Goal: Information Seeking & Learning: Compare options

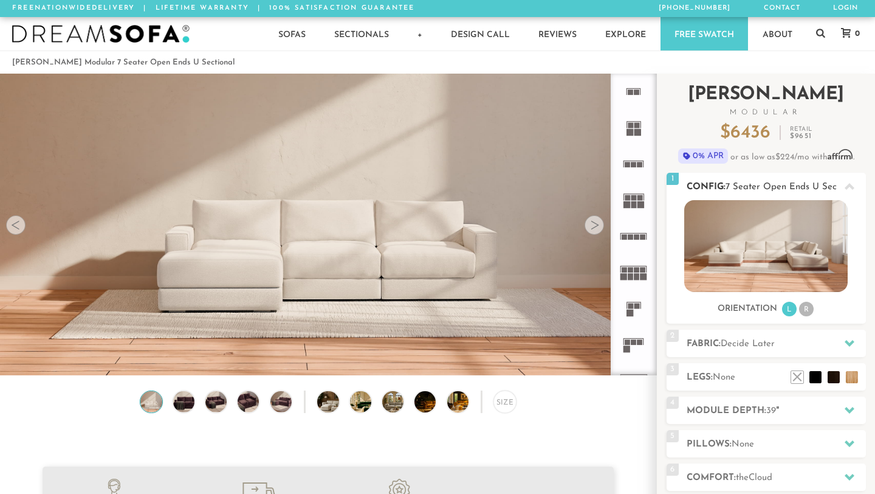
click at [805, 310] on li "R" at bounding box center [806, 309] width 15 height 15
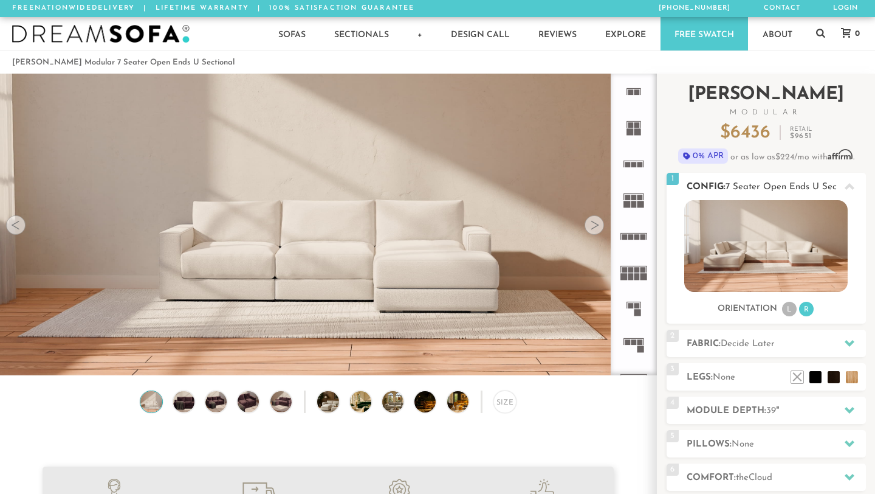
click at [789, 311] on li "L" at bounding box center [789, 309] width 15 height 15
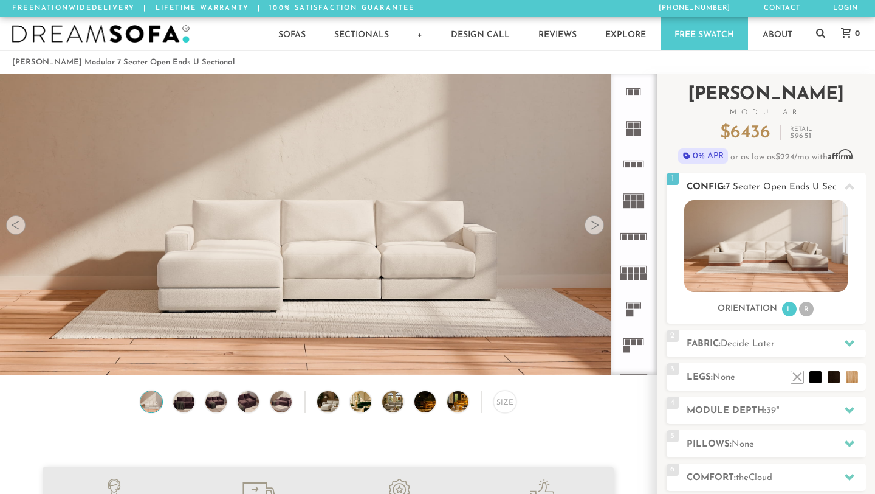
scroll to position [13364, 875]
click at [635, 93] on rect at bounding box center [637, 91] width 5 height 5
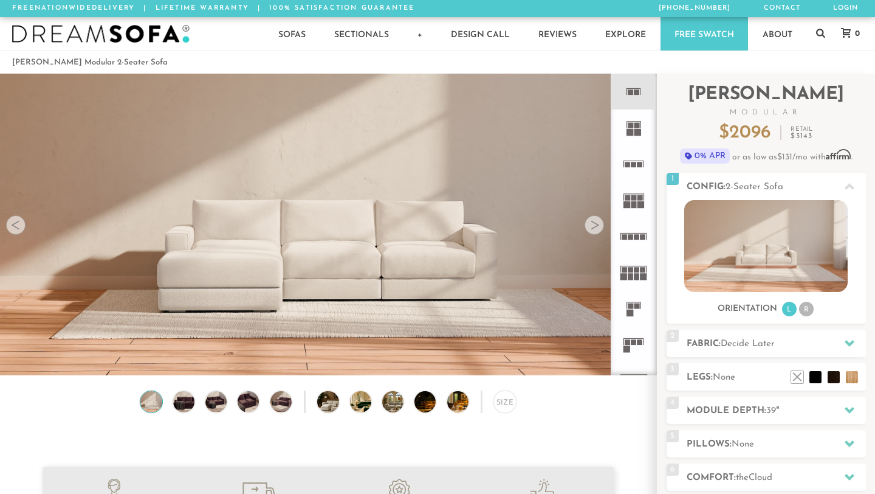
click at [637, 271] on rect at bounding box center [637, 269] width 5 height 5
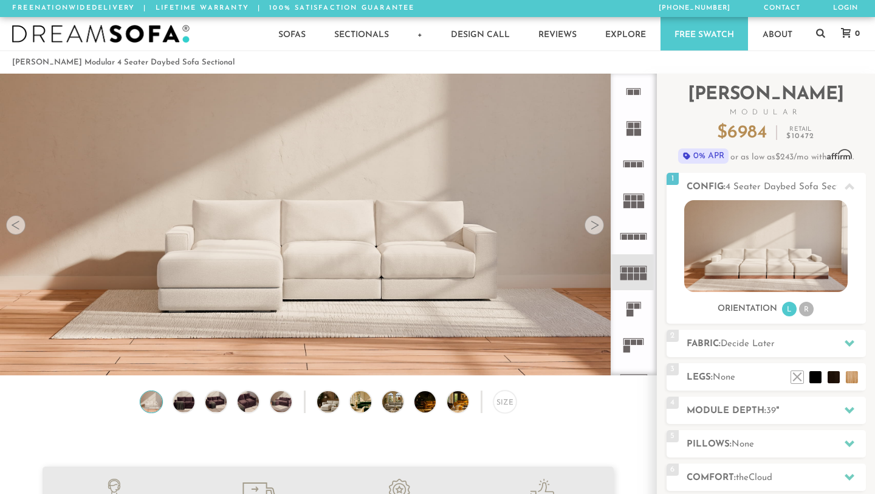
click at [636, 227] on icon at bounding box center [634, 236] width 36 height 36
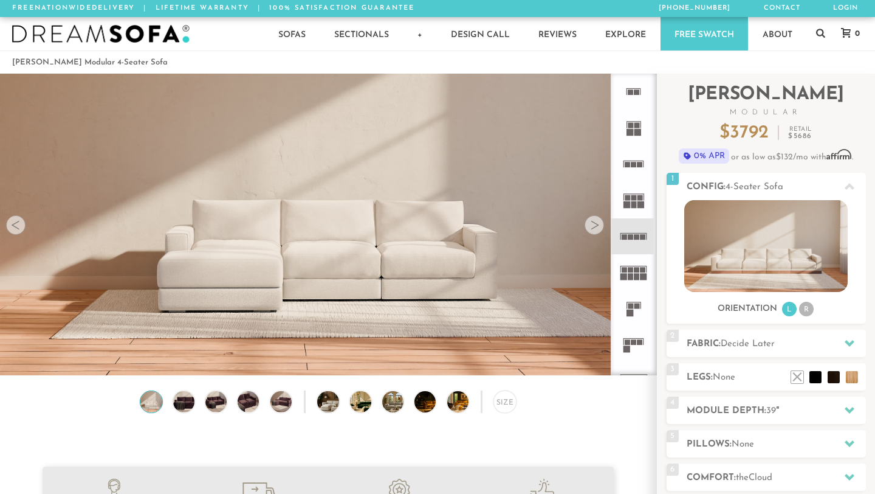
click at [632, 201] on icon at bounding box center [634, 200] width 36 height 36
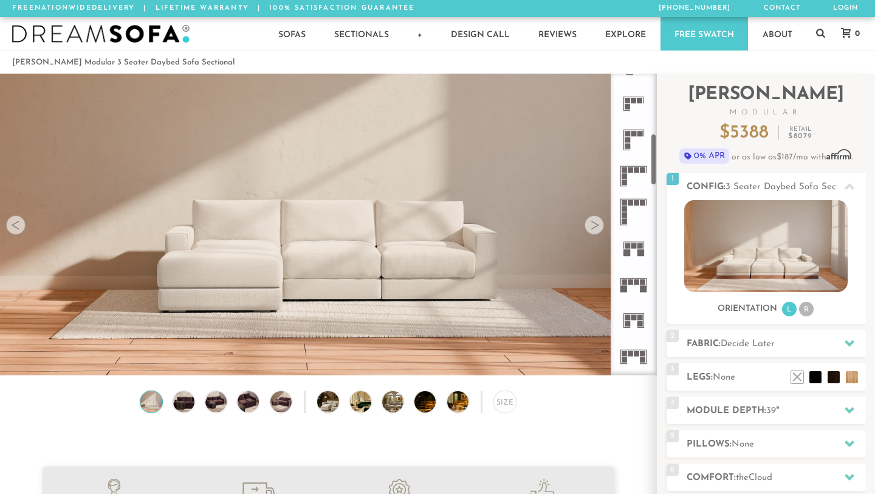
scroll to position [350, 0]
click at [637, 289] on icon at bounding box center [634, 283] width 36 height 36
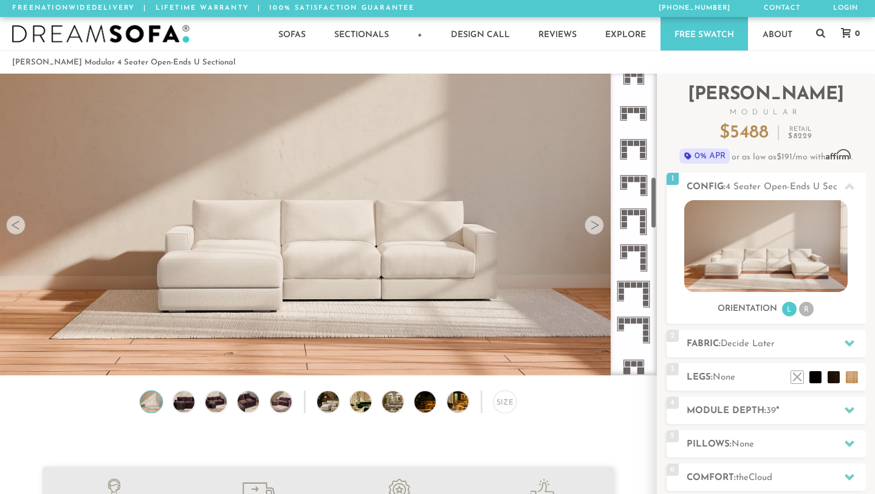
scroll to position [592, 0]
click at [761, 237] on img at bounding box center [767, 246] width 164 height 92
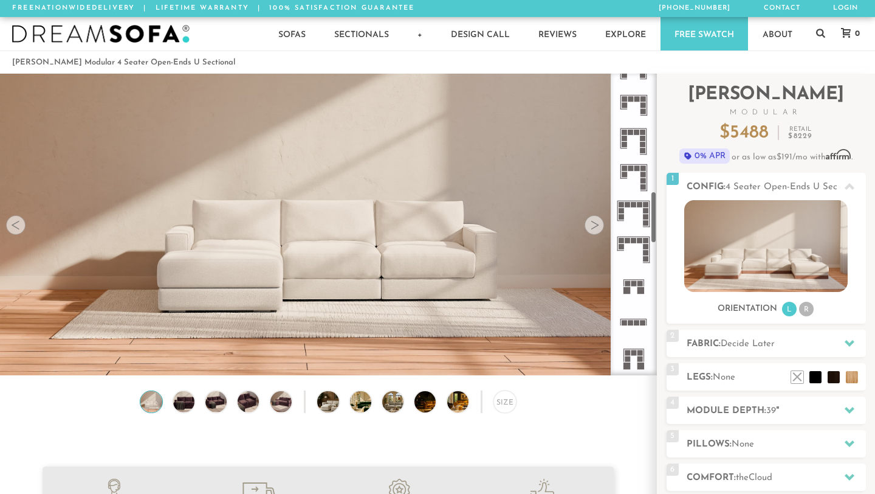
scroll to position [677, 0]
click at [639, 277] on rect at bounding box center [640, 278] width 5 height 5
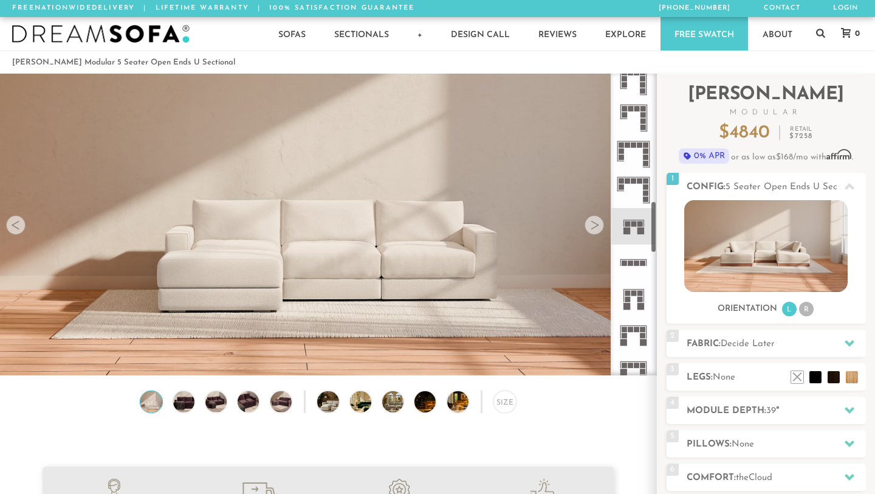
scroll to position [733, 0]
click at [638, 287] on icon at bounding box center [634, 297] width 36 height 36
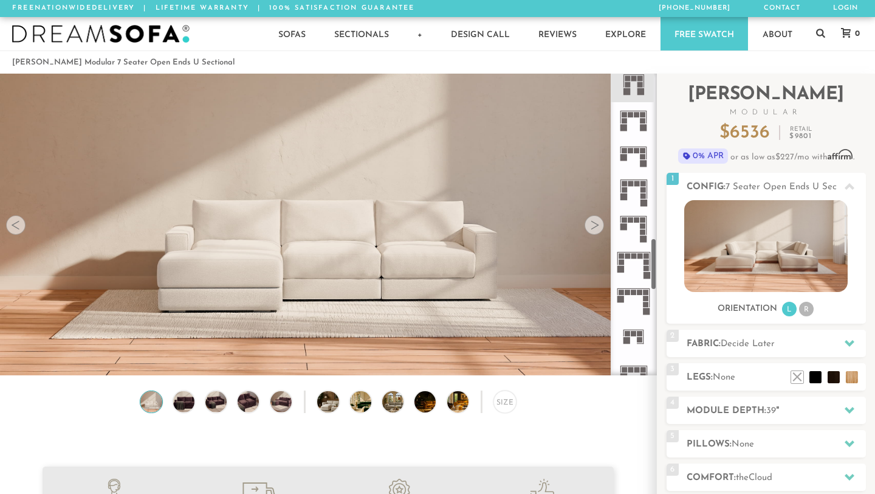
scroll to position [959, 0]
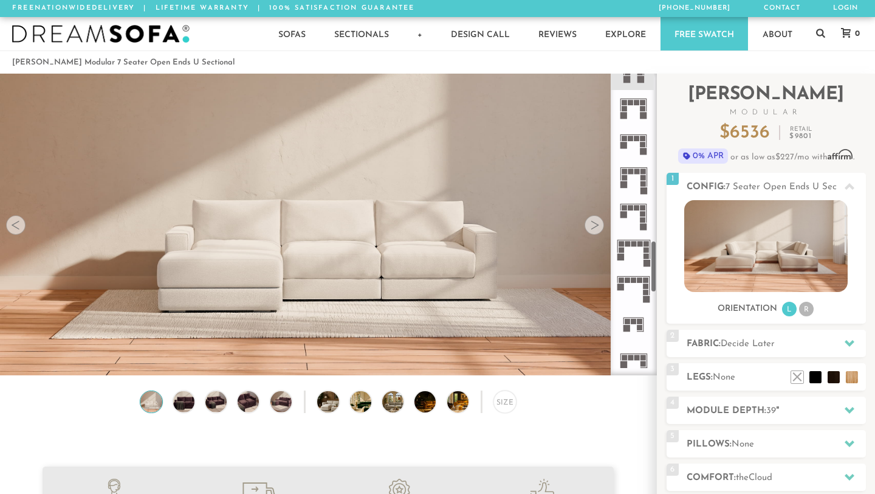
click at [643, 228] on rect at bounding box center [644, 226] width 7 height 7
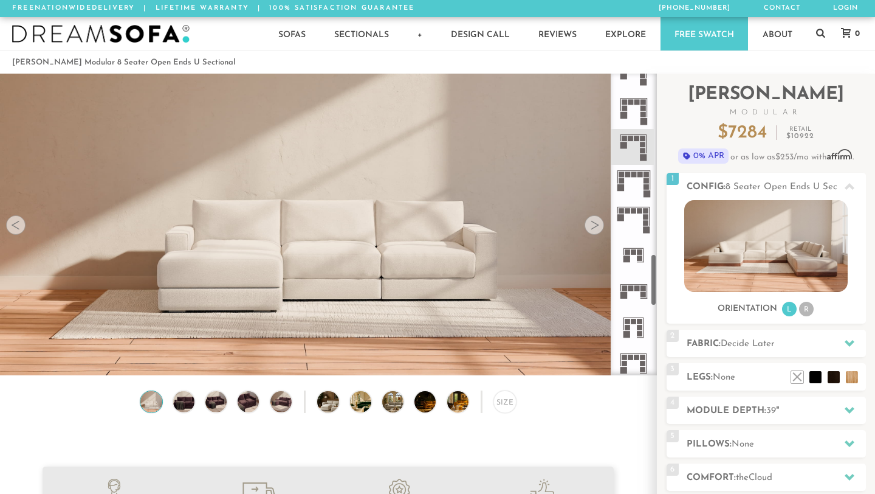
scroll to position [1034, 0]
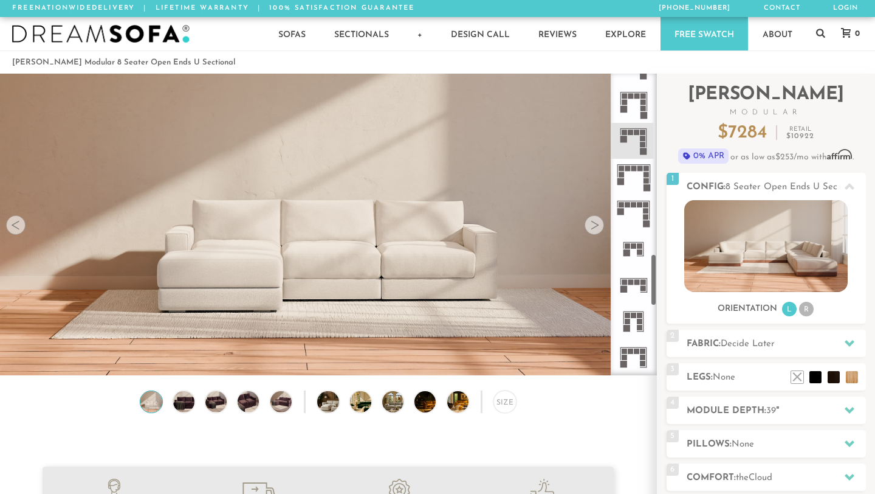
click at [643, 263] on icon at bounding box center [634, 249] width 36 height 36
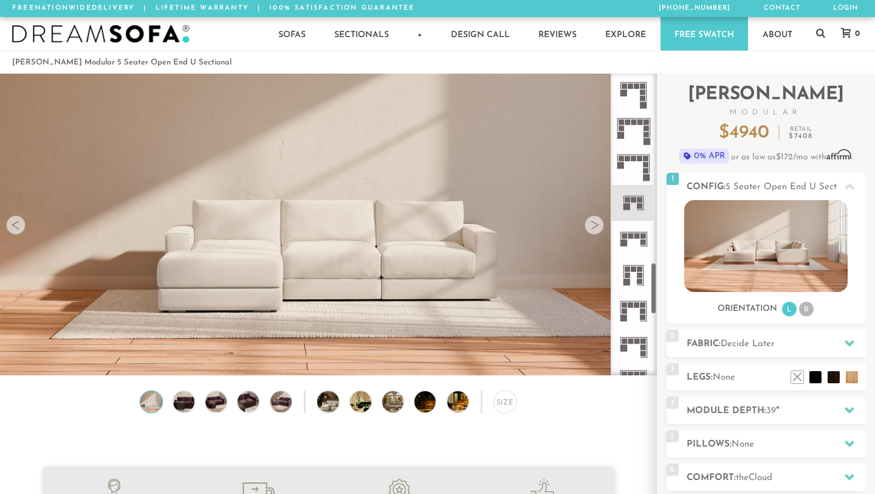
scroll to position [1084, 0]
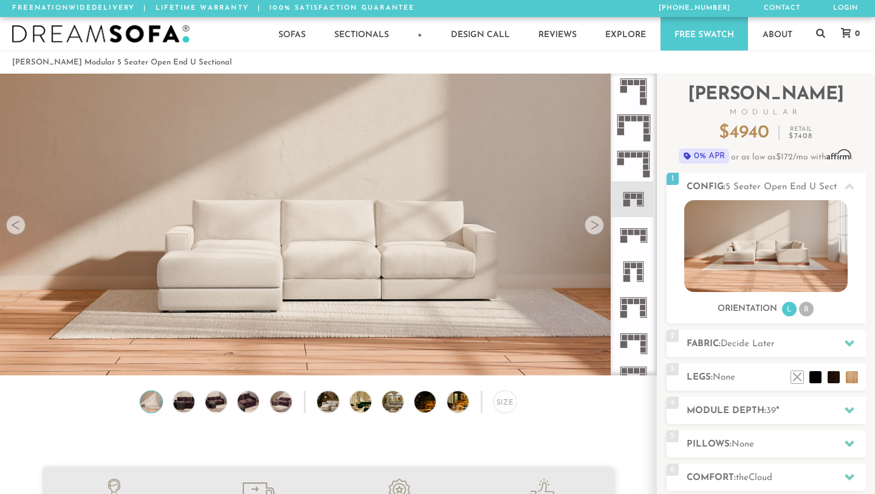
click at [641, 243] on rect at bounding box center [644, 242] width 7 height 1
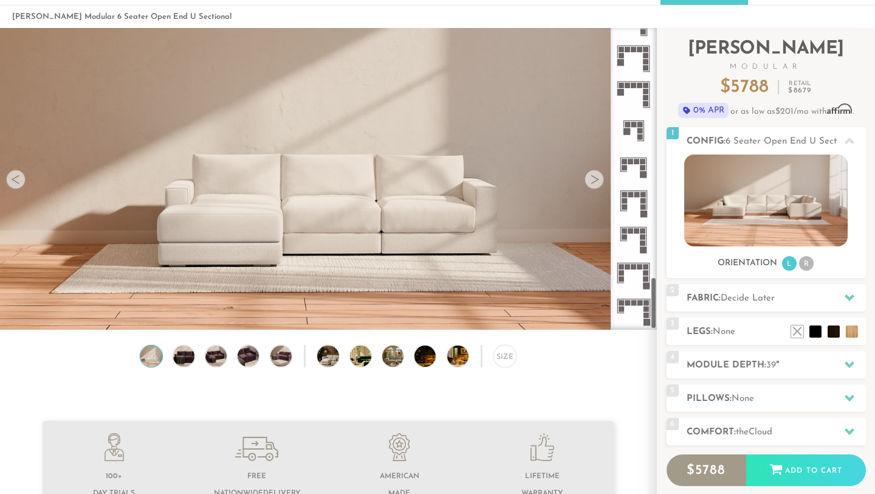
scroll to position [48, 0]
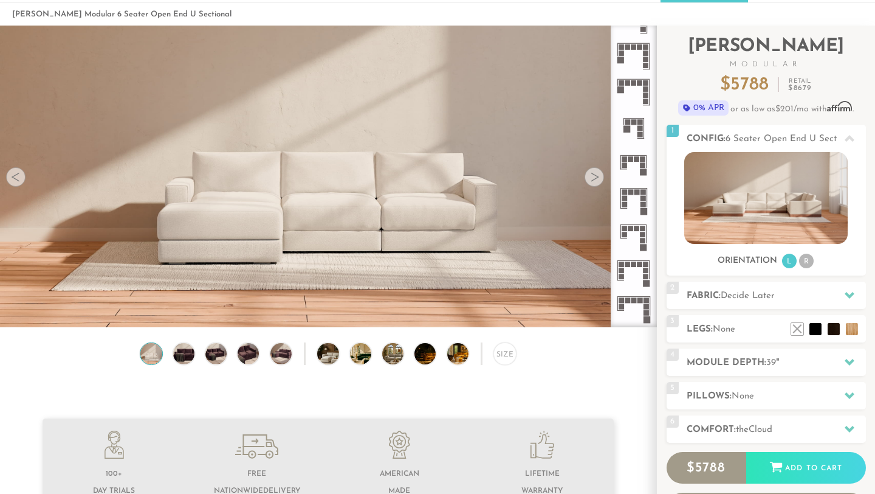
click at [633, 308] on icon at bounding box center [634, 309] width 36 height 36
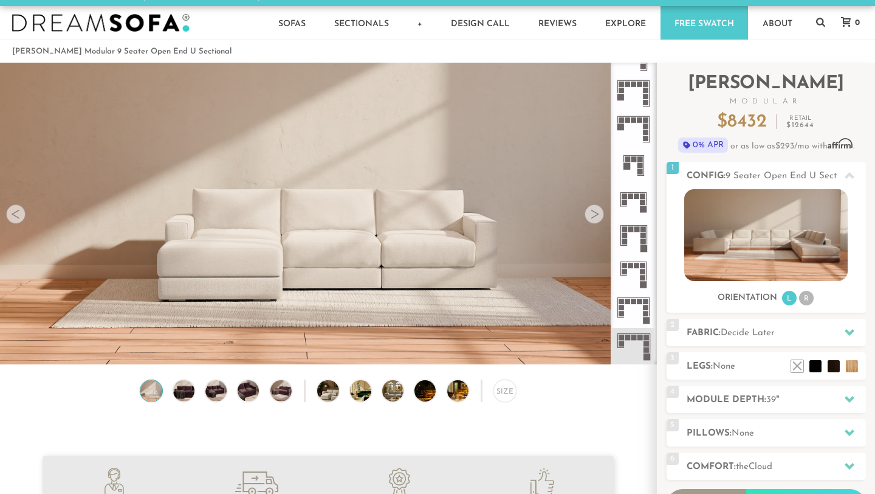
scroll to position [10, 0]
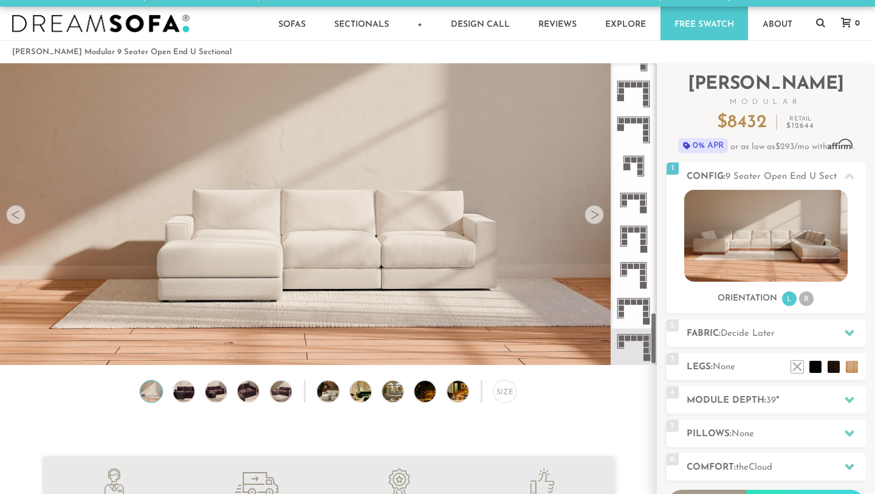
click at [639, 313] on icon at bounding box center [634, 310] width 36 height 36
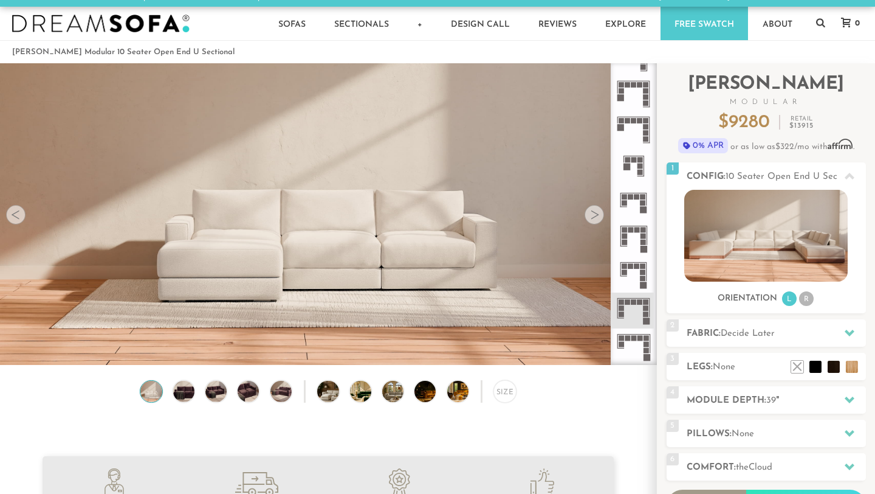
click at [644, 260] on icon at bounding box center [634, 275] width 36 height 36
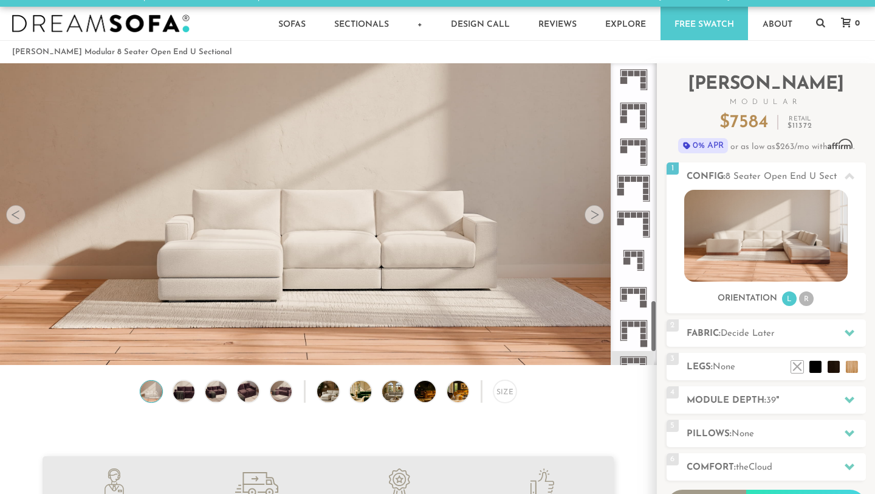
scroll to position [1320, 0]
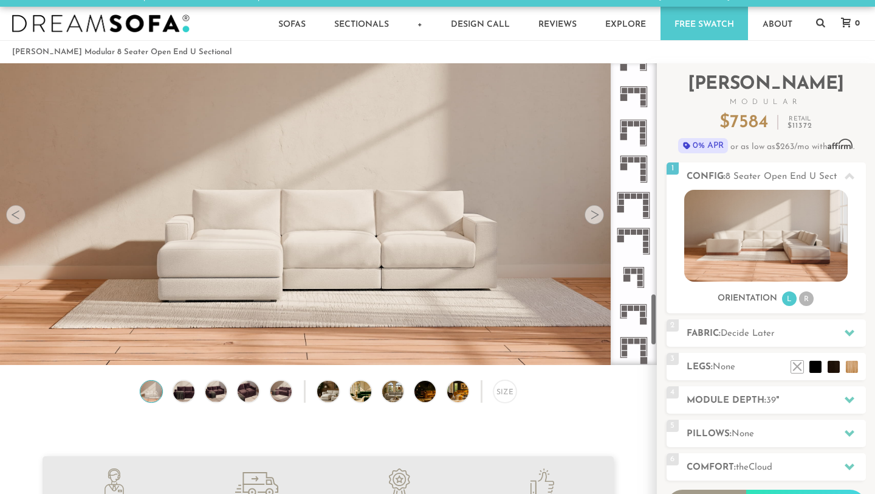
click at [641, 271] on rect at bounding box center [640, 271] width 5 height 5
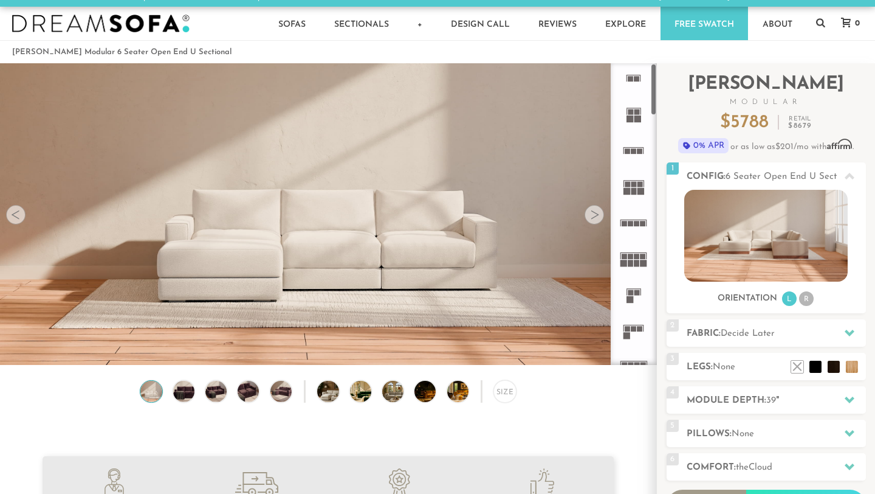
scroll to position [2, 0]
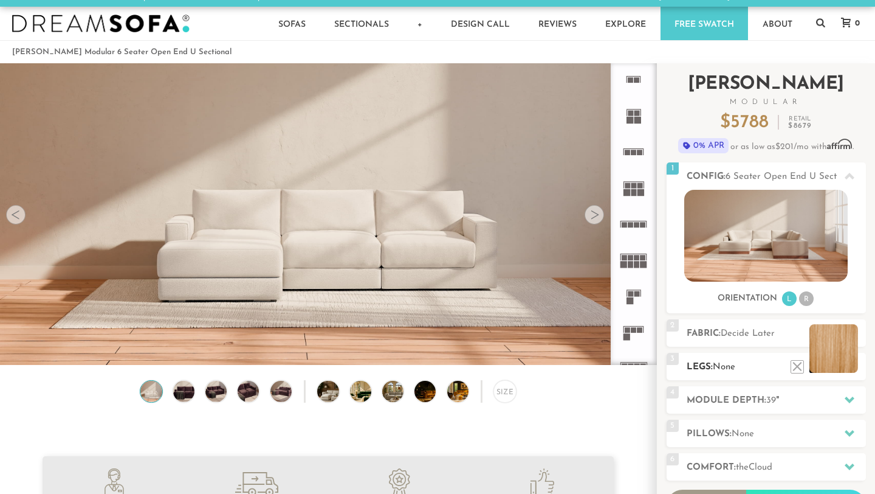
click at [858, 367] on li at bounding box center [834, 348] width 49 height 49
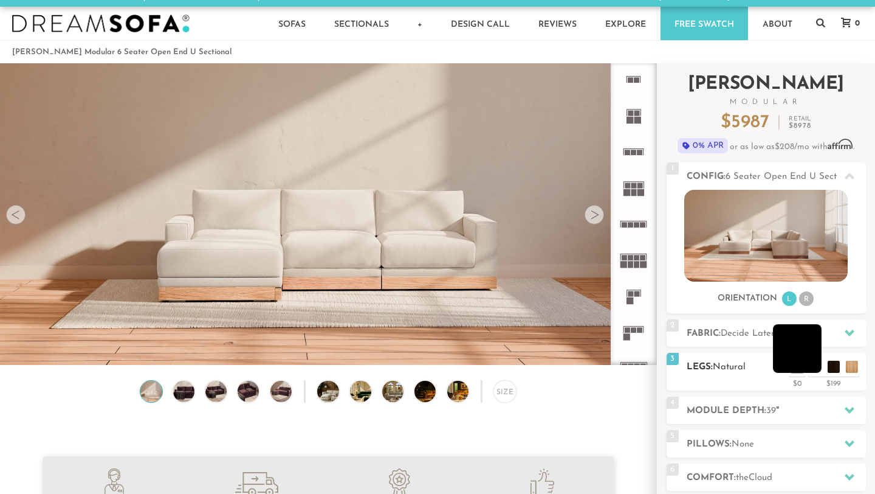
click at [812, 366] on li at bounding box center [797, 348] width 49 height 49
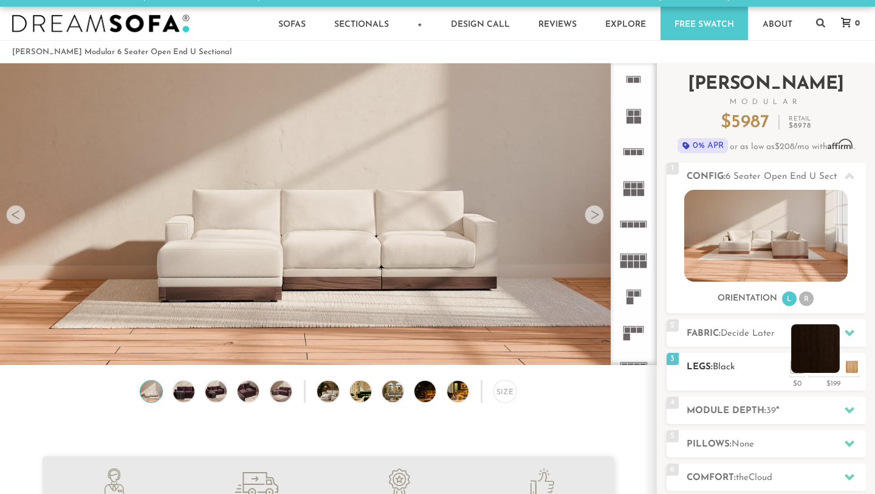
click at [838, 367] on li at bounding box center [816, 348] width 49 height 49
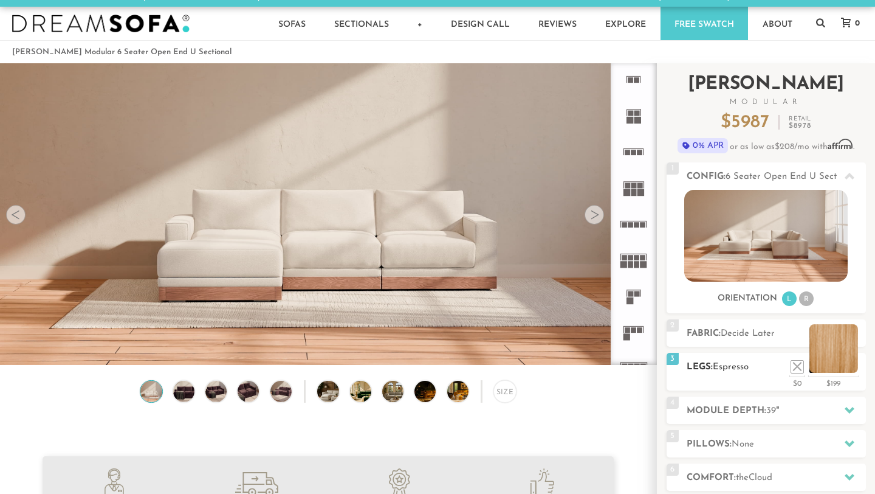
click at [853, 366] on li at bounding box center [834, 348] width 49 height 49
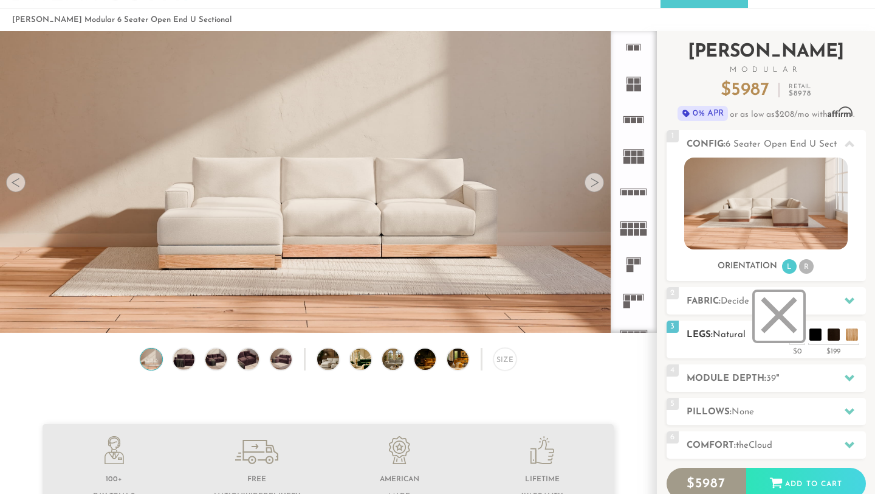
scroll to position [49, 0]
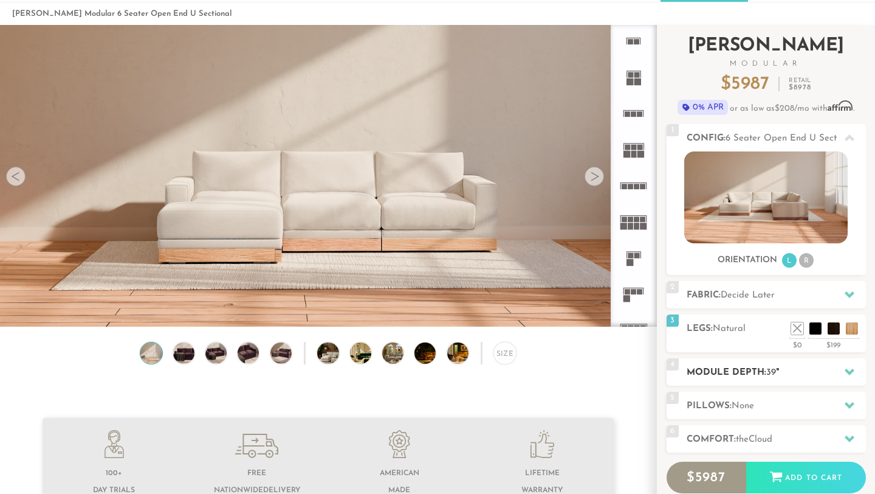
click at [799, 374] on h2 "Module Depth: 39 "" at bounding box center [776, 372] width 179 height 14
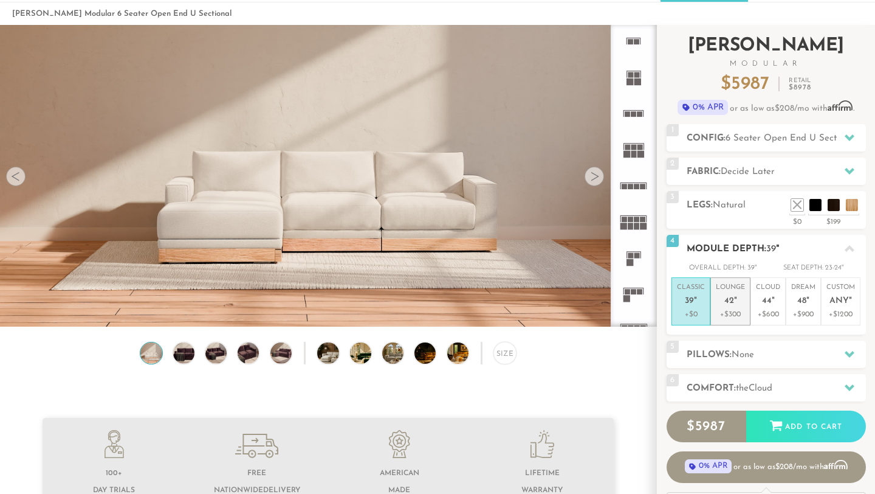
click at [739, 307] on p "Lounge 42 "" at bounding box center [730, 296] width 29 height 26
click at [700, 312] on p "+$0" at bounding box center [691, 314] width 28 height 11
click at [745, 312] on li "Lounge 42 " +$300" at bounding box center [731, 301] width 40 height 48
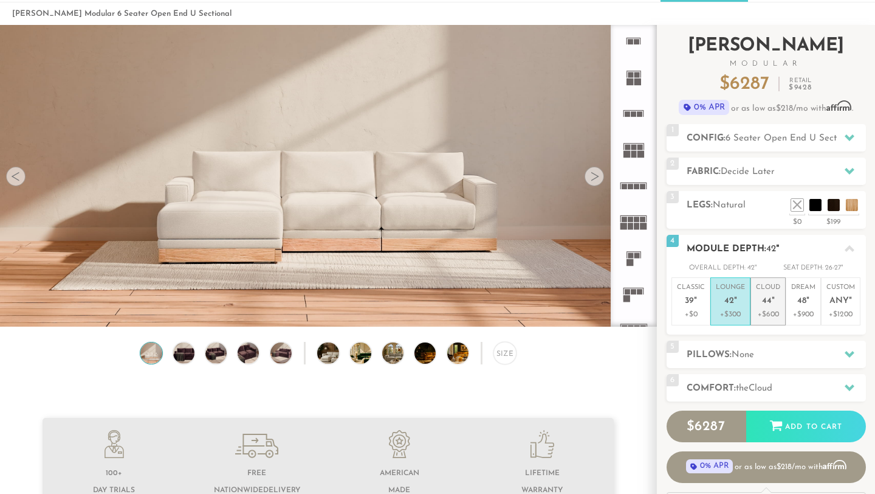
click at [770, 316] on p "+$600" at bounding box center [768, 314] width 24 height 11
click at [809, 319] on p "+$900" at bounding box center [804, 314] width 24 height 11
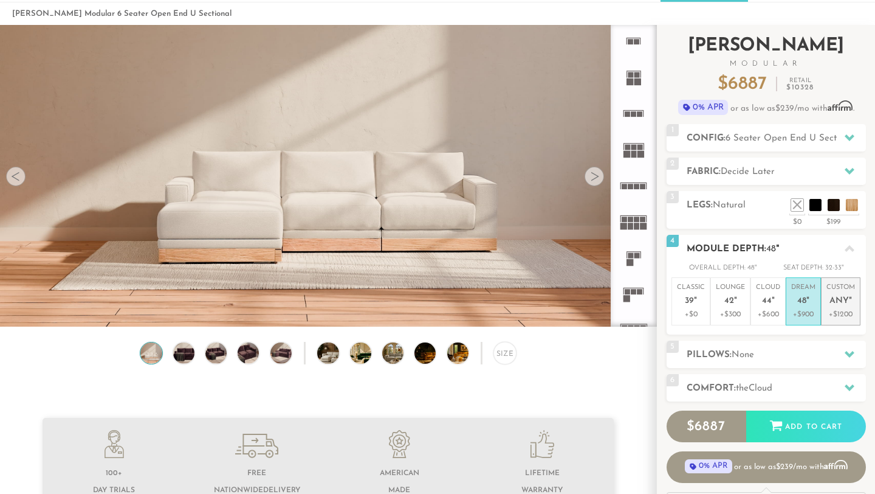
click at [838, 320] on li "Custom Any " +$1200" at bounding box center [841, 301] width 40 height 48
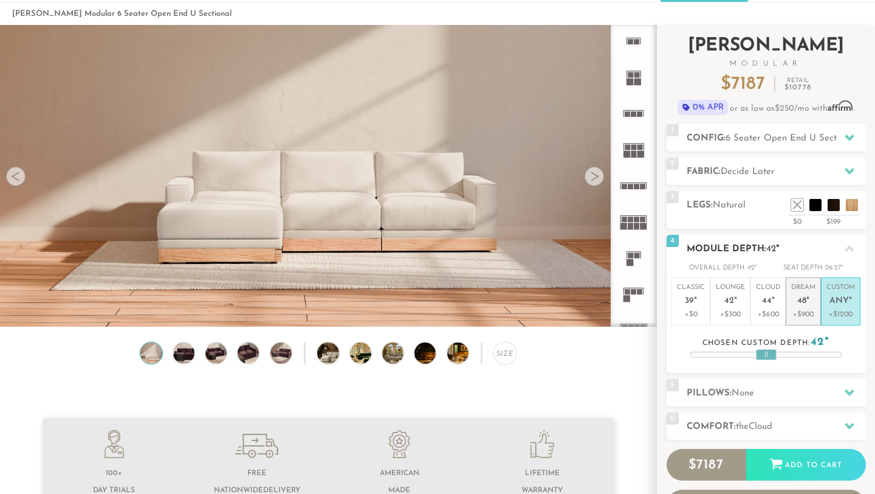
click at [805, 323] on li "Dream 48 " +$900" at bounding box center [803, 301] width 35 height 48
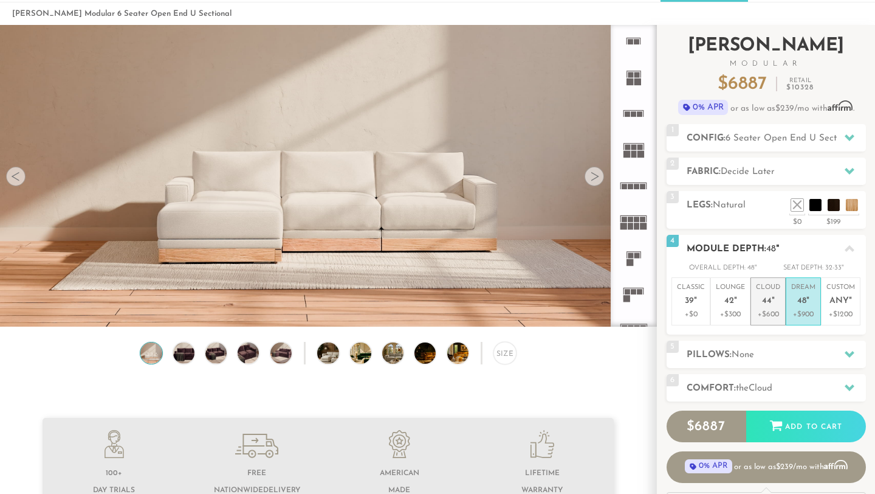
click at [763, 316] on p "+$600" at bounding box center [768, 314] width 24 height 11
click at [796, 319] on p "+$900" at bounding box center [804, 314] width 24 height 11
click at [766, 314] on p "+$600" at bounding box center [768, 314] width 24 height 11
click at [824, 252] on h2 "Module Depth: 44 "" at bounding box center [776, 249] width 179 height 14
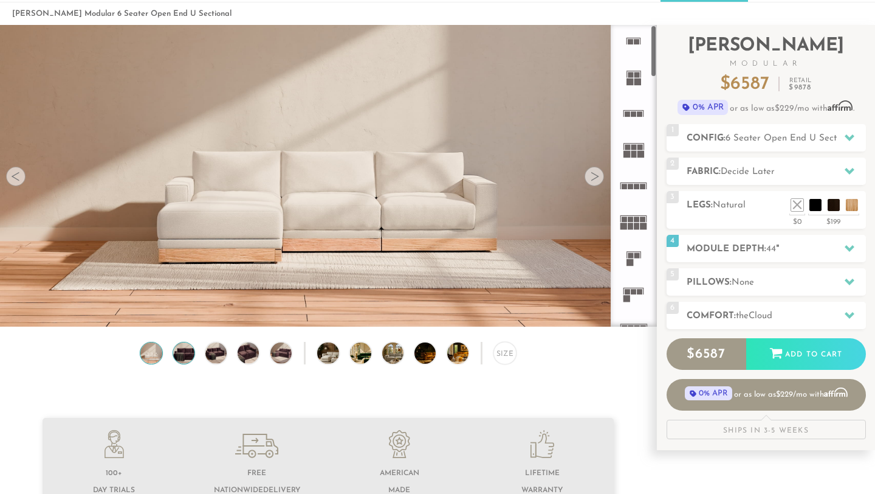
click at [190, 351] on img at bounding box center [184, 352] width 26 height 21
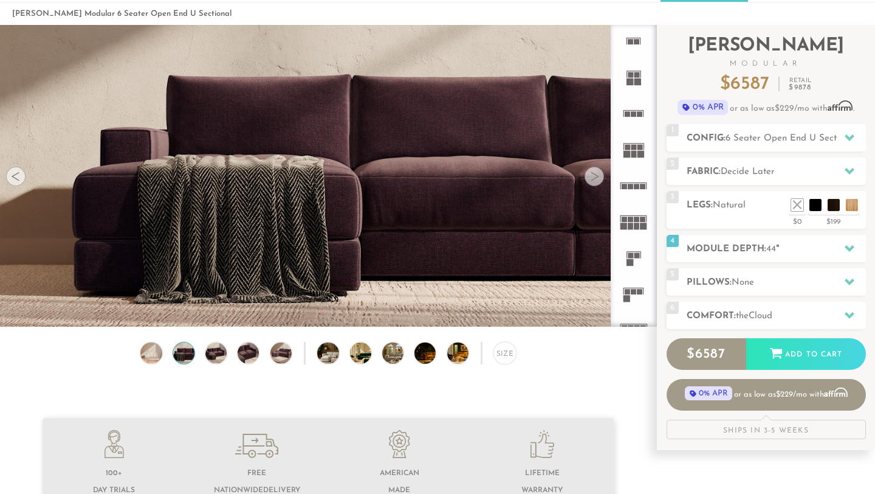
click at [229, 351] on div "Size" at bounding box center [328, 356] width 657 height 29
click at [148, 351] on img at bounding box center [152, 352] width 26 height 21
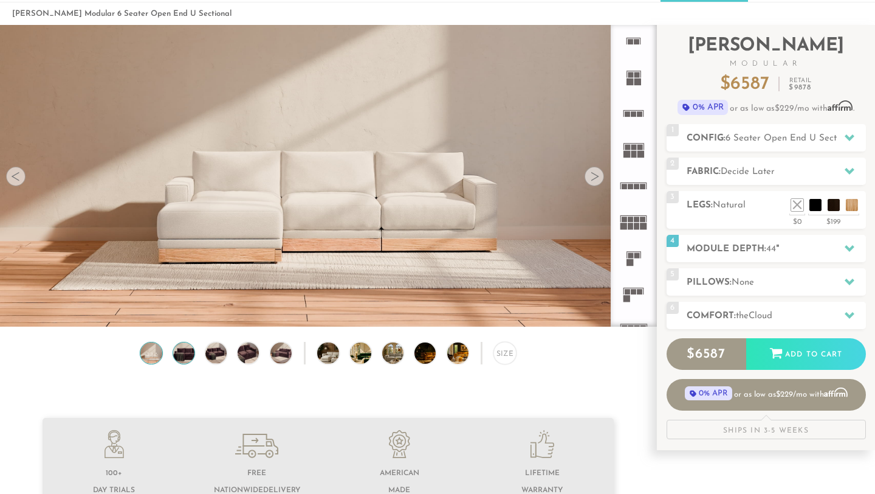
click at [176, 345] on img at bounding box center [184, 352] width 26 height 21
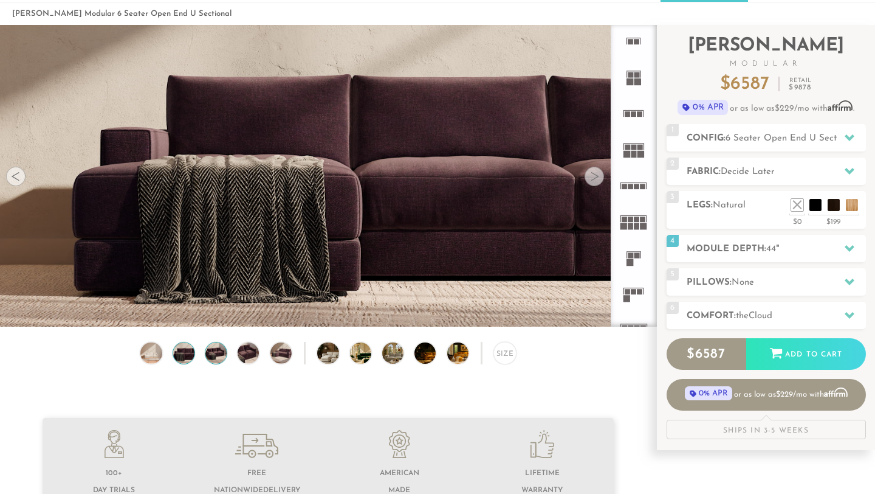
click at [219, 347] on img at bounding box center [217, 352] width 26 height 21
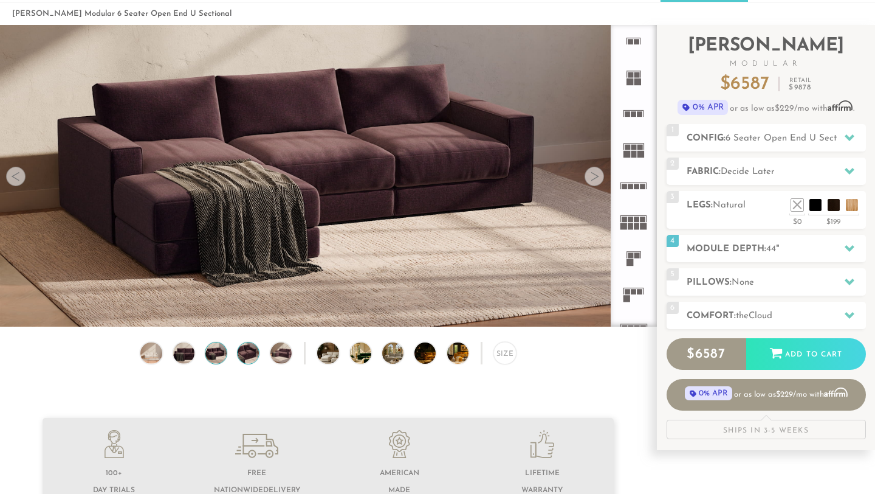
click at [258, 354] on img at bounding box center [249, 352] width 26 height 21
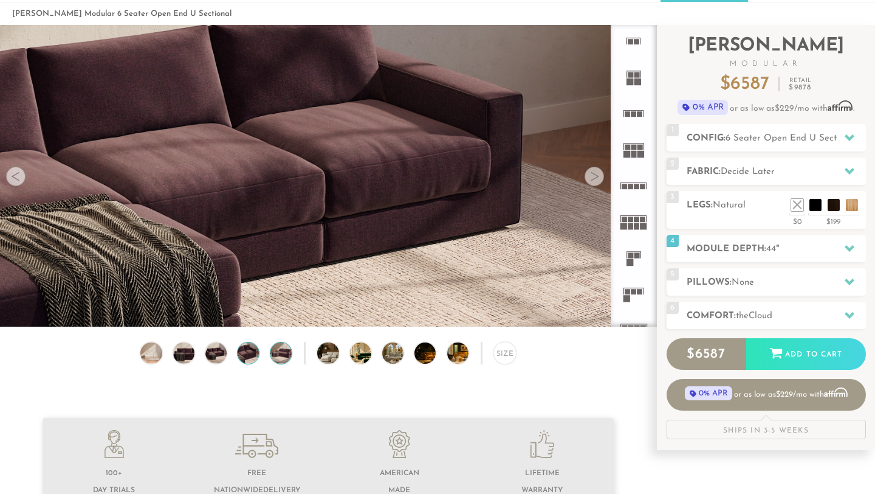
click at [285, 357] on img at bounding box center [281, 352] width 26 height 21
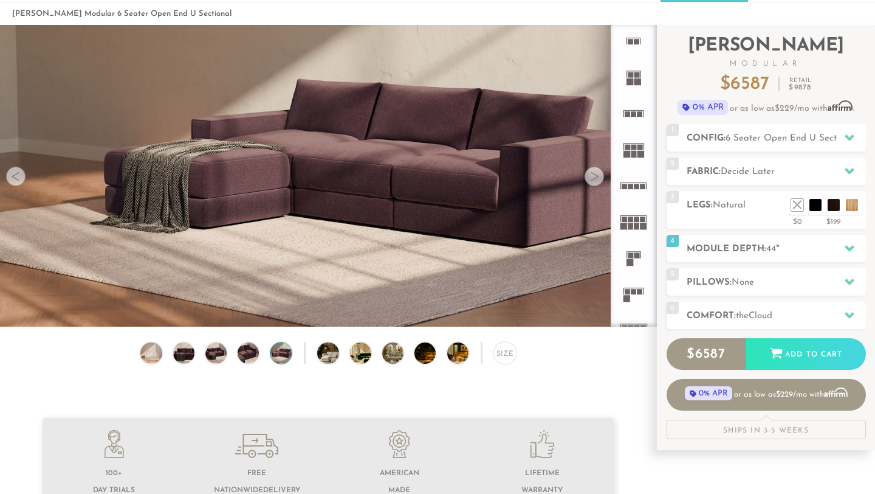
click at [342, 355] on div "Size" at bounding box center [328, 356] width 657 height 29
click at [334, 355] on img at bounding box center [336, 352] width 38 height 21
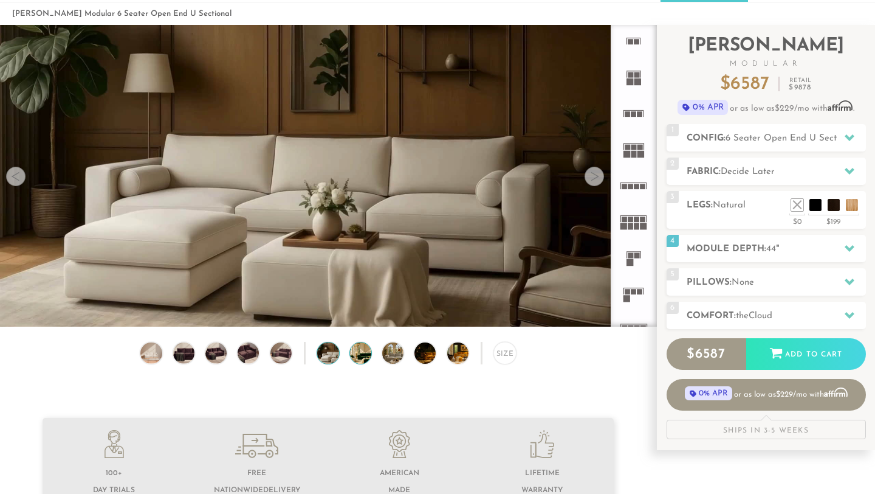
click at [362, 355] on img at bounding box center [369, 352] width 38 height 21
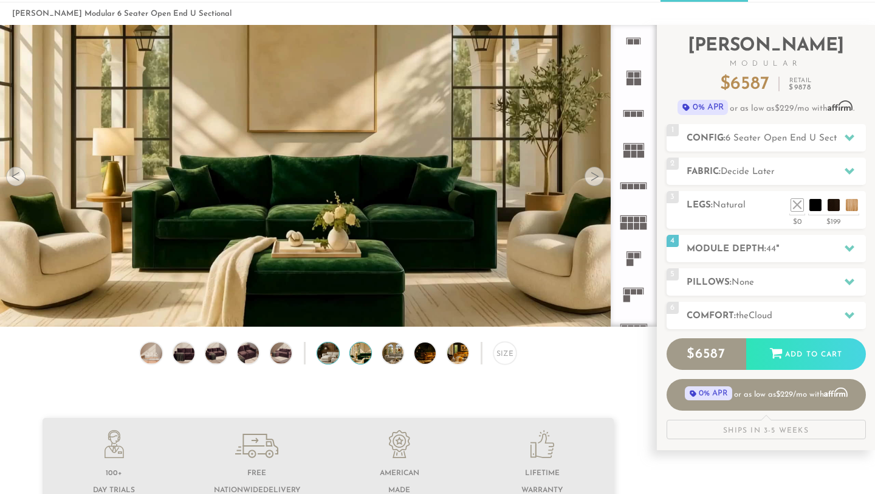
click at [335, 356] on img at bounding box center [336, 352] width 38 height 21
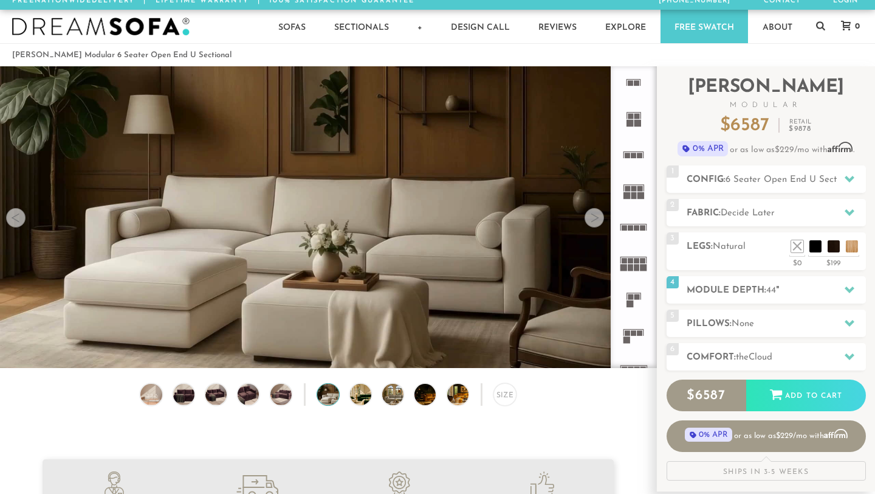
scroll to position [9, 0]
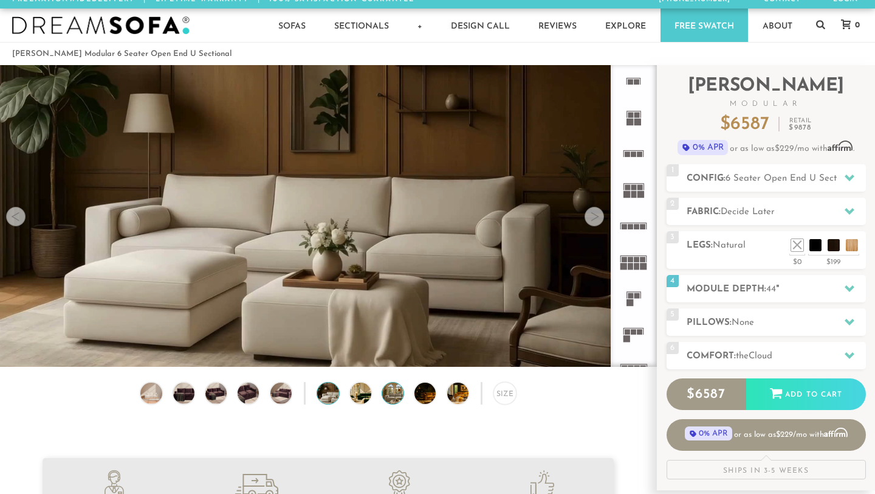
click at [400, 387] on img at bounding box center [401, 392] width 38 height 21
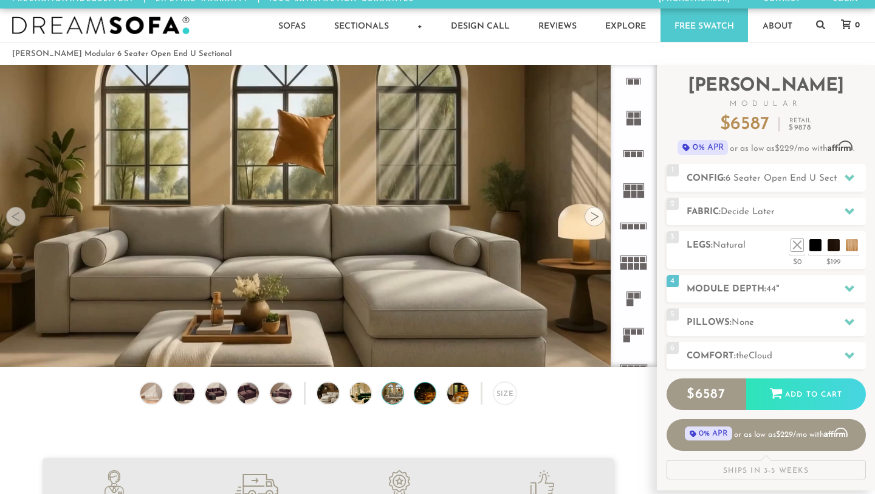
click at [432, 393] on img at bounding box center [434, 392] width 38 height 21
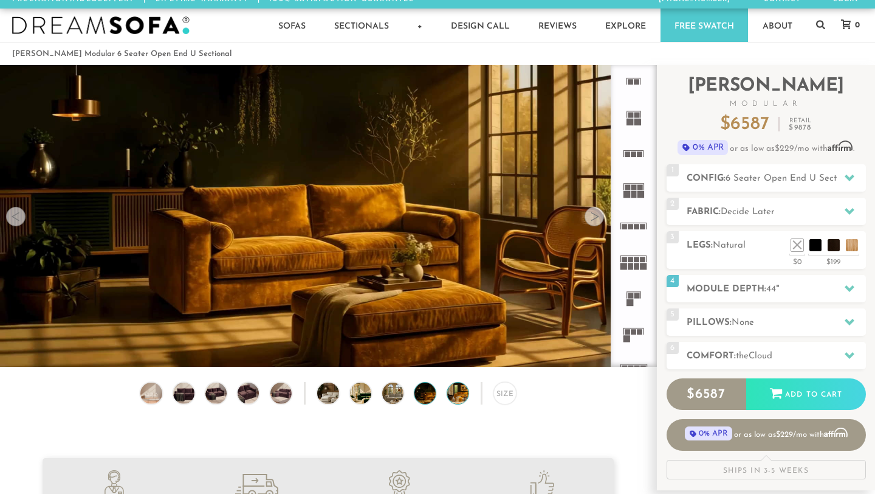
click at [451, 393] on img at bounding box center [466, 392] width 38 height 21
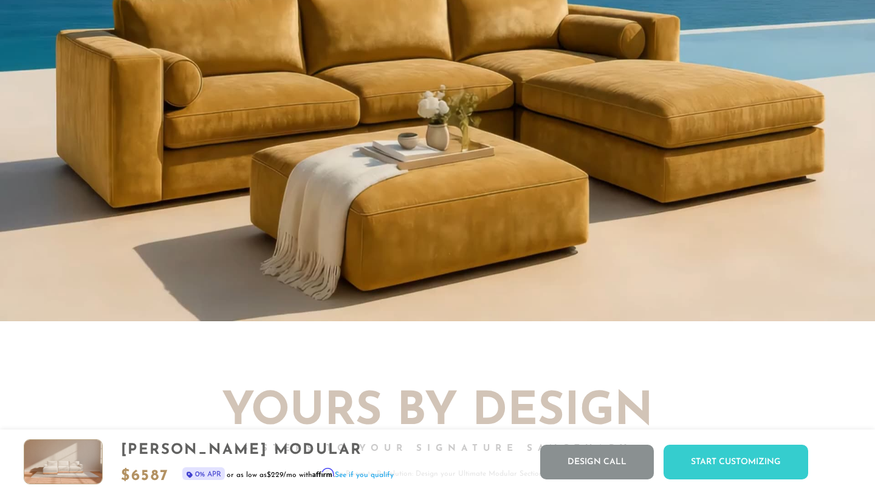
scroll to position [1320, 0]
